Goal: Information Seeking & Learning: Learn about a topic

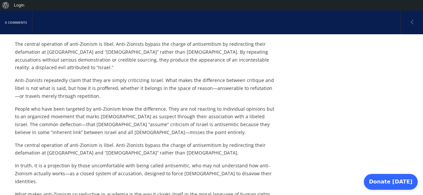
scroll to position [801, 0]
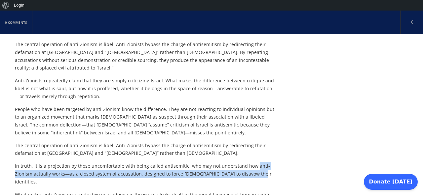
drag, startPoint x: 251, startPoint y: 80, endPoint x: 251, endPoint y: 86, distance: 6.3
click at [251, 162] on p "In truth, it is a projection by those uncomfortable with being called antisemit…" at bounding box center [146, 173] width 262 height 23
copy p "anti-Zionism actually works—as a closed system of accusation, designed to force…"
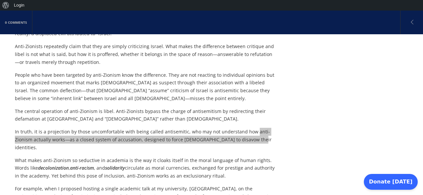
scroll to position [835, 0]
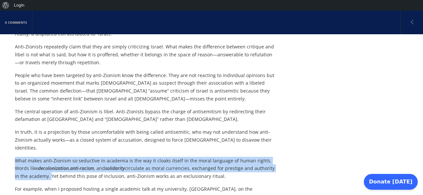
drag, startPoint x: 16, startPoint y: 66, endPoint x: 49, endPoint y: 82, distance: 36.6
click at [49, 157] on p "What makes anti-Zionism so seductive in academia is the way it cloaks itself in…" at bounding box center [146, 168] width 262 height 23
copy p "What makes anti-Zionism so seductive in academia is the way it cloaks itself in…"
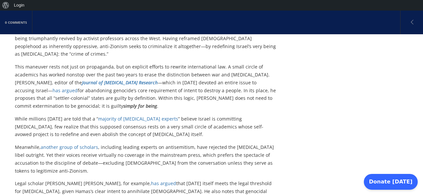
scroll to position [1391, 0]
drag, startPoint x: 103, startPoint y: 71, endPoint x: 132, endPoint y: 78, distance: 30.7
copy p "This is its deepest function: to delegitimize the [DEMOGRAPHIC_DATA] claim to p…"
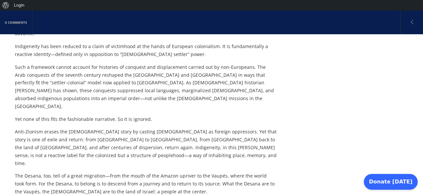
scroll to position [1764, 0]
drag, startPoint x: 126, startPoint y: 55, endPoint x: 155, endPoint y: 64, distance: 30.4
copy p "universities, cultural institutions, humanitarian NGOs—an ideology that demands…"
